Goal: Information Seeking & Learning: Learn about a topic

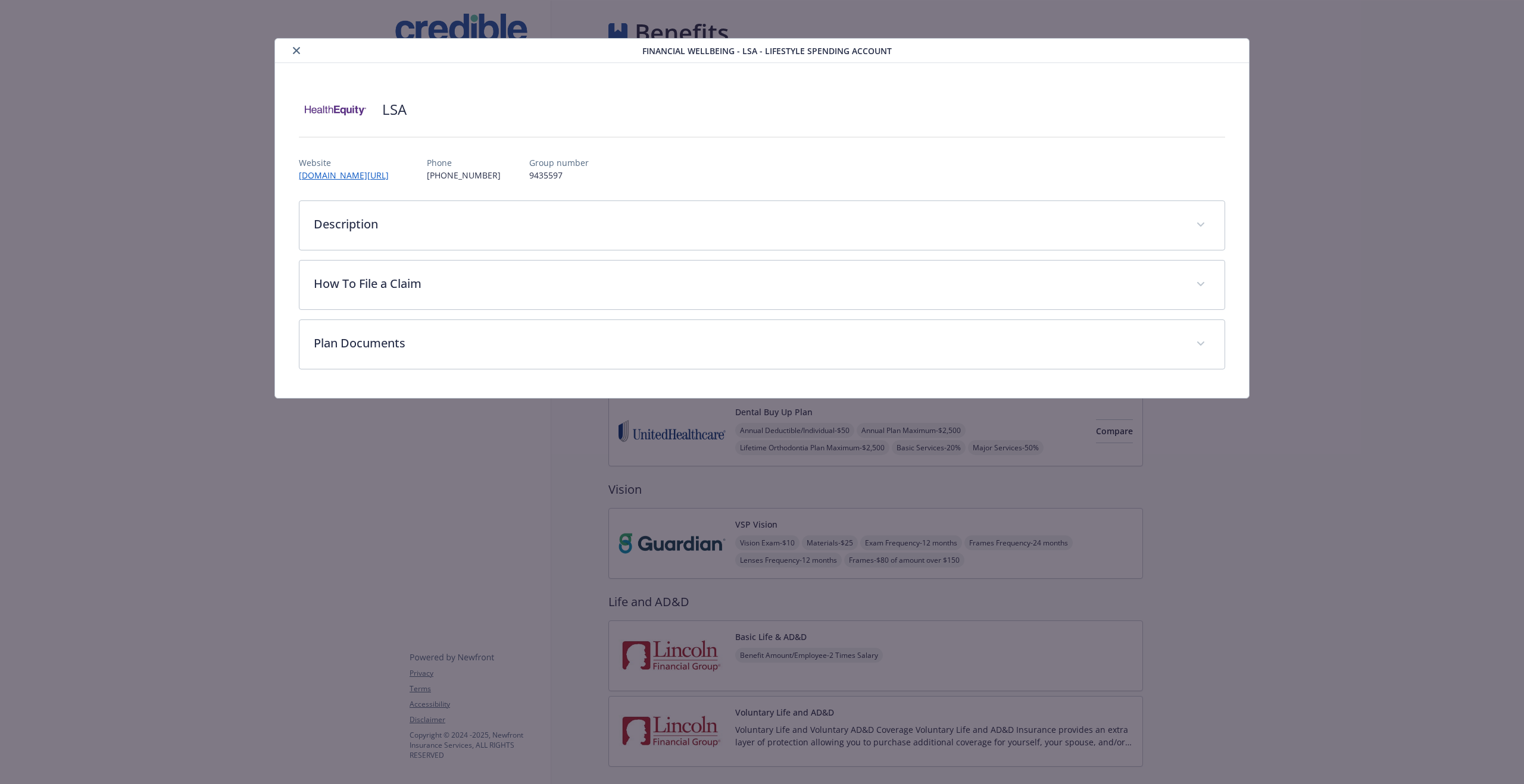
click at [292, 56] on button "close" at bounding box center [296, 51] width 14 height 14
